Goal: Obtain resource: Download file/media

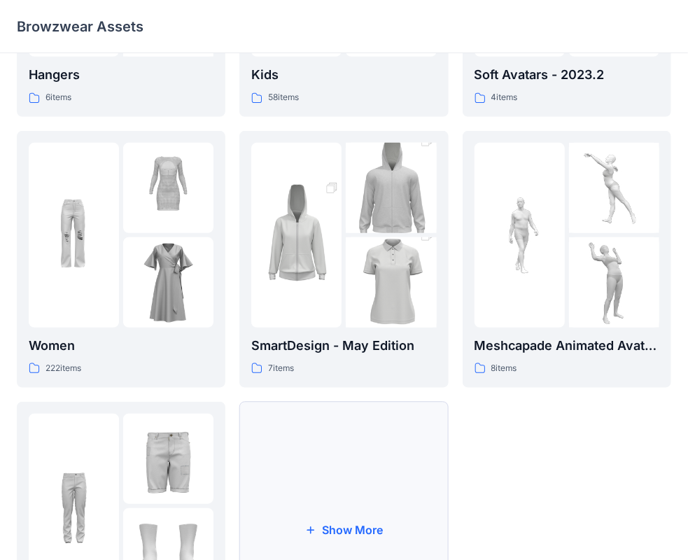
scroll to position [137, 0]
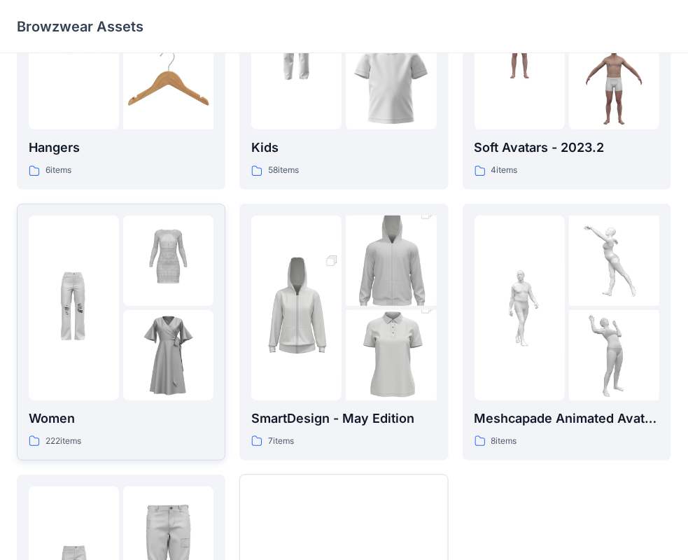
click at [160, 341] on img at bounding box center [168, 355] width 90 height 90
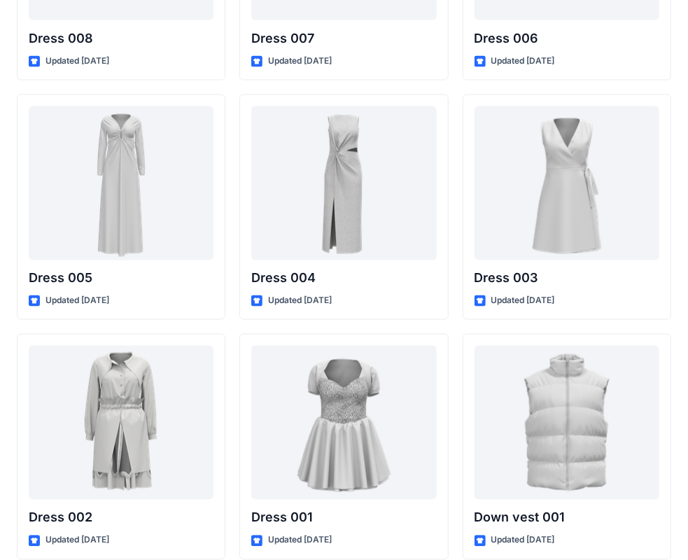
scroll to position [9089, 0]
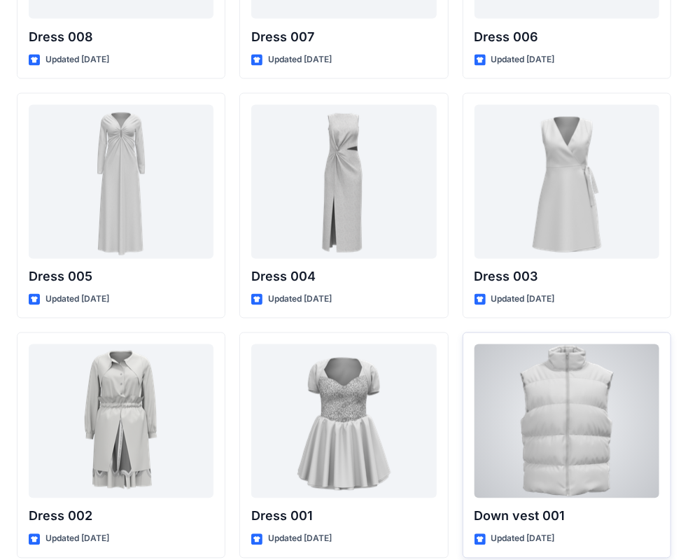
click at [572, 413] on div at bounding box center [567, 421] width 185 height 154
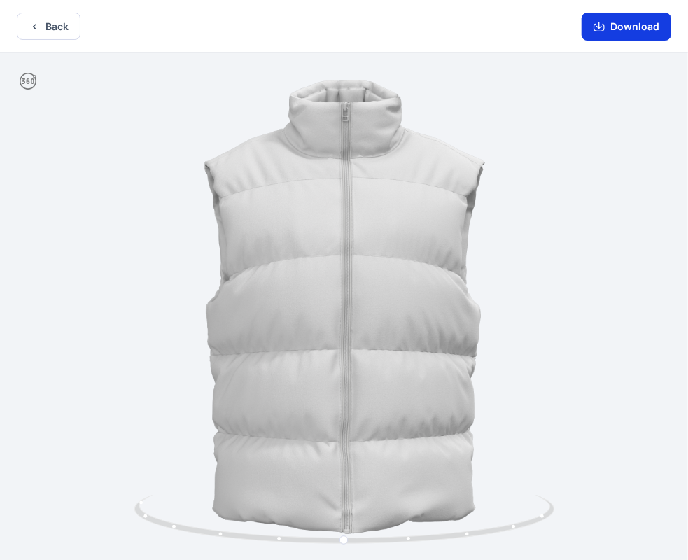
click at [616, 27] on button "Download" at bounding box center [627, 27] width 90 height 28
